Goal: Task Accomplishment & Management: Use online tool/utility

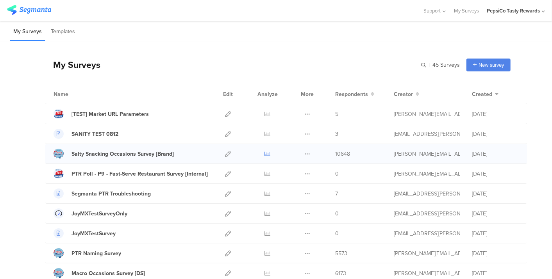
click at [265, 153] on icon at bounding box center [268, 154] width 6 height 6
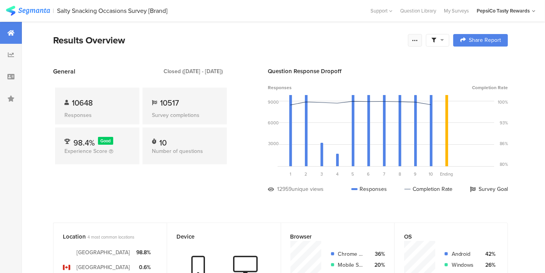
click at [422, 42] on div at bounding box center [415, 40] width 14 height 12
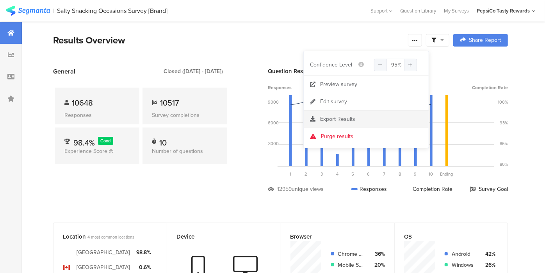
click at [338, 119] on span "Export Results" at bounding box center [337, 119] width 35 height 8
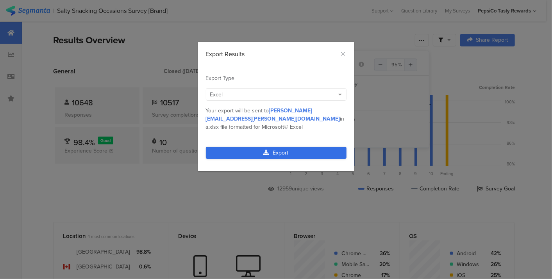
click at [300, 147] on link "Export" at bounding box center [276, 153] width 141 height 12
